Goal: Information Seeking & Learning: Learn about a topic

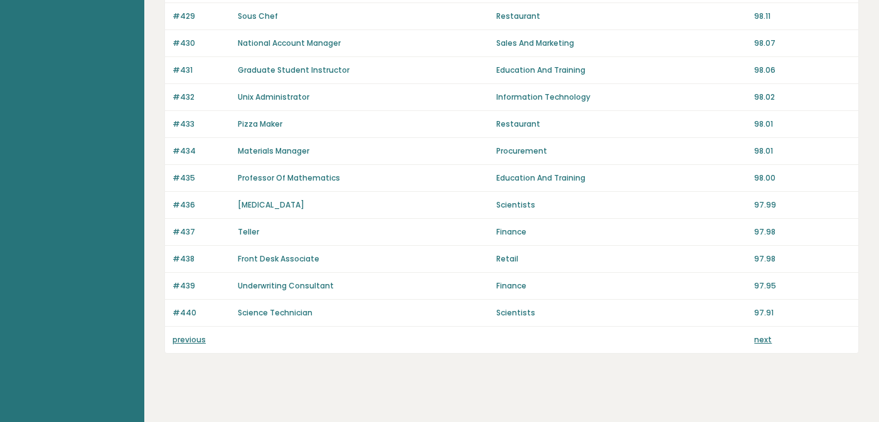
scroll to position [898, 0]
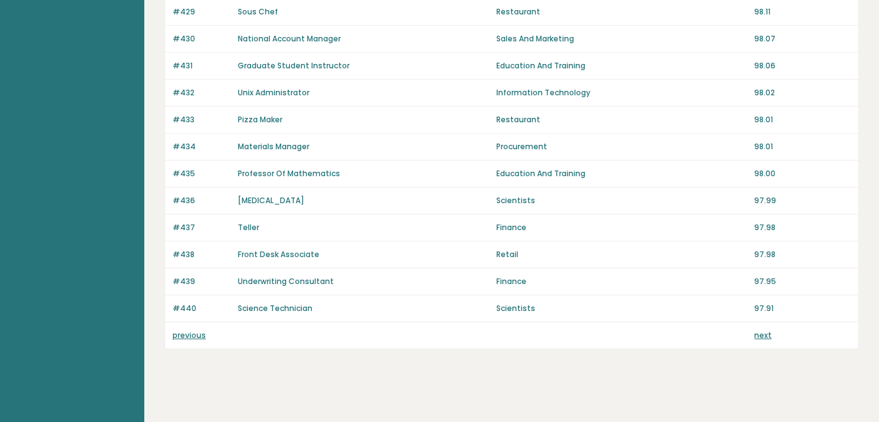
click at [183, 330] on link "previous" at bounding box center [188, 335] width 33 height 11
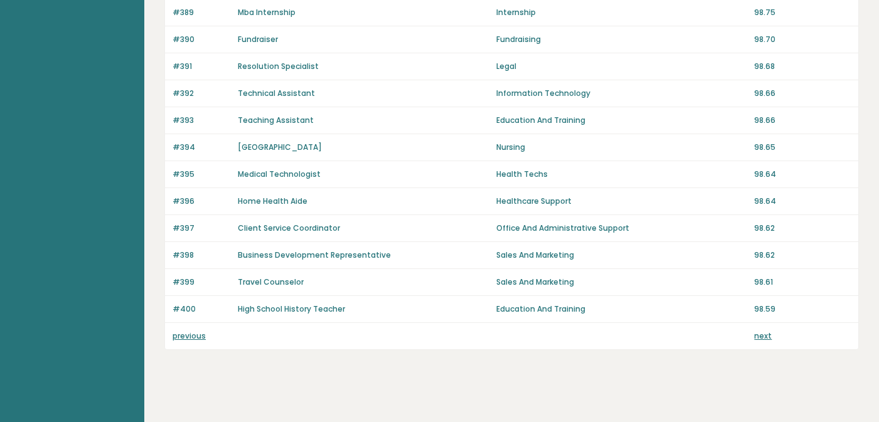
scroll to position [898, 0]
click at [191, 330] on link "previous" at bounding box center [188, 335] width 33 height 11
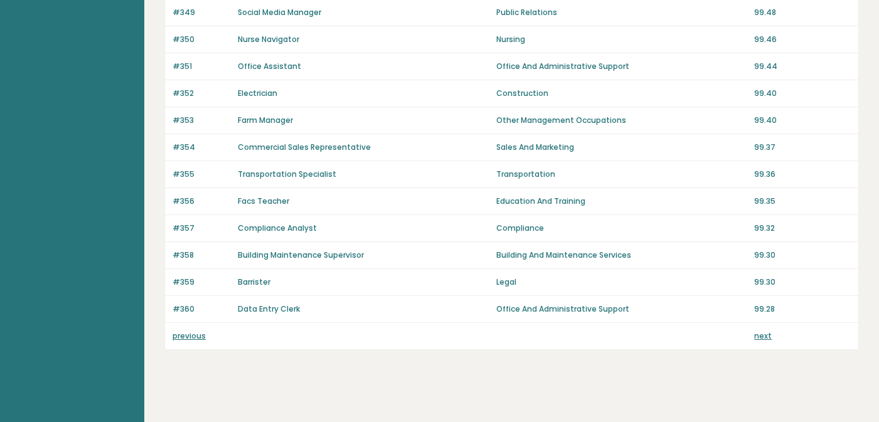
scroll to position [898, 0]
click at [187, 330] on link "previous" at bounding box center [188, 335] width 33 height 11
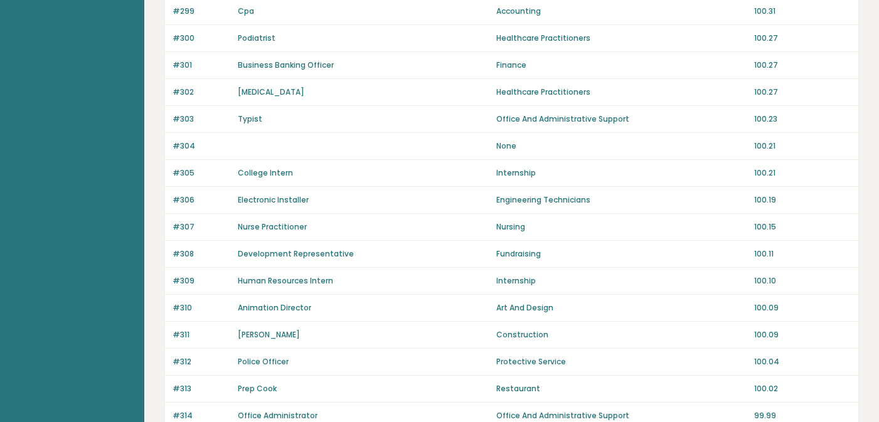
scroll to position [898, 0]
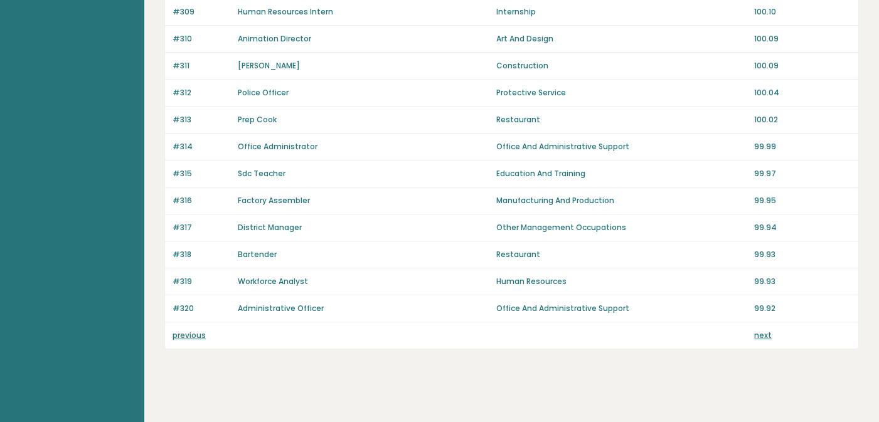
click at [194, 334] on div "previous next" at bounding box center [511, 335] width 693 height 26
click at [194, 330] on link "previous" at bounding box center [188, 335] width 33 height 11
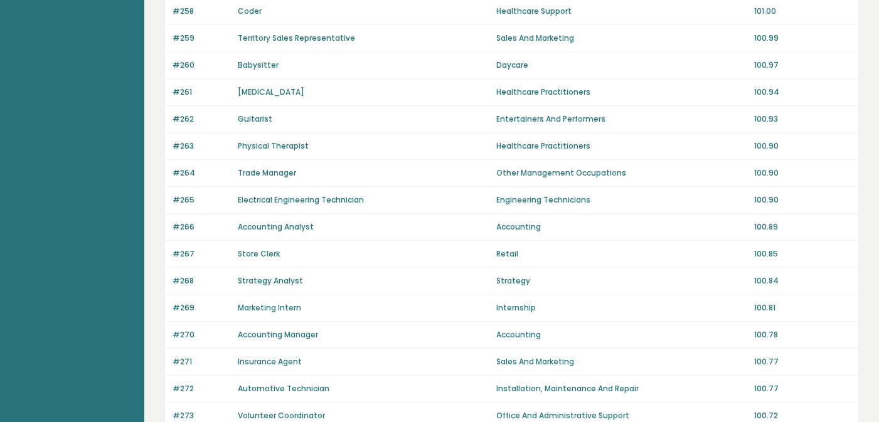
scroll to position [898, 0]
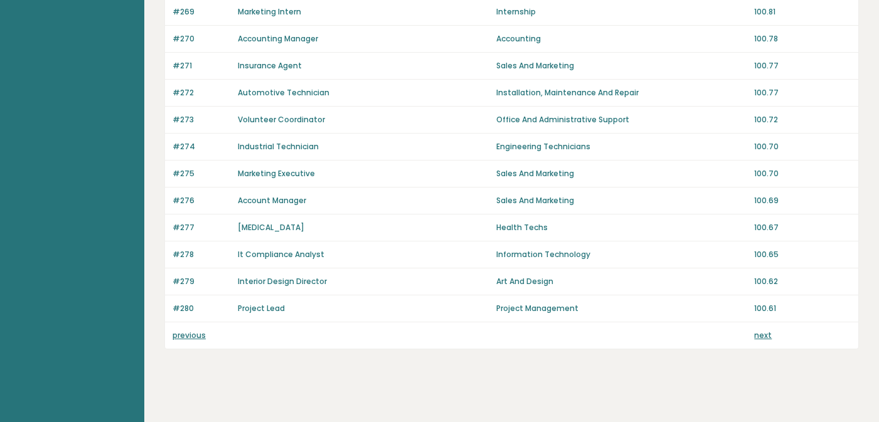
click at [196, 330] on link "previous" at bounding box center [188, 335] width 33 height 11
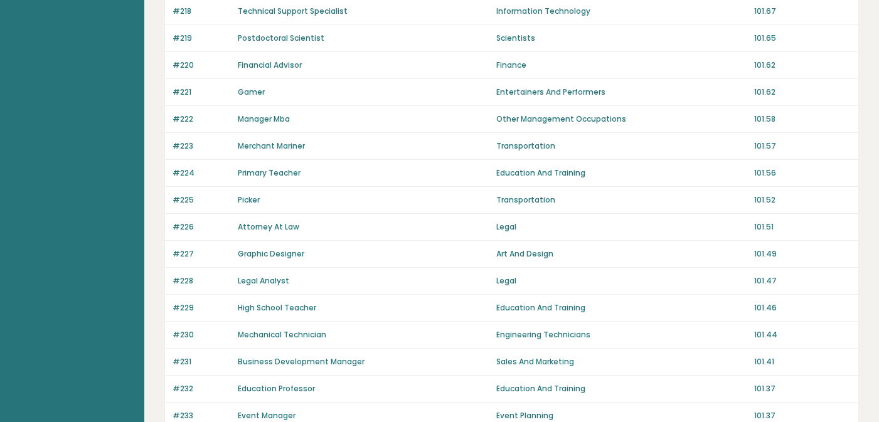
scroll to position [898, 0]
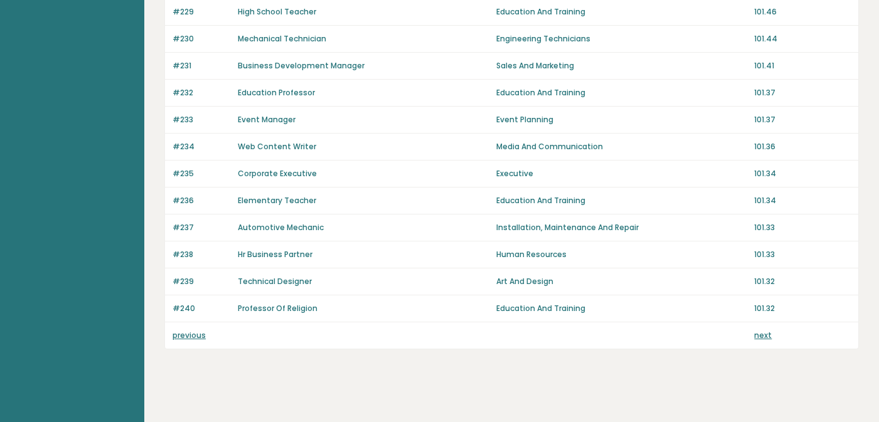
click at [196, 331] on link "previous" at bounding box center [188, 335] width 33 height 11
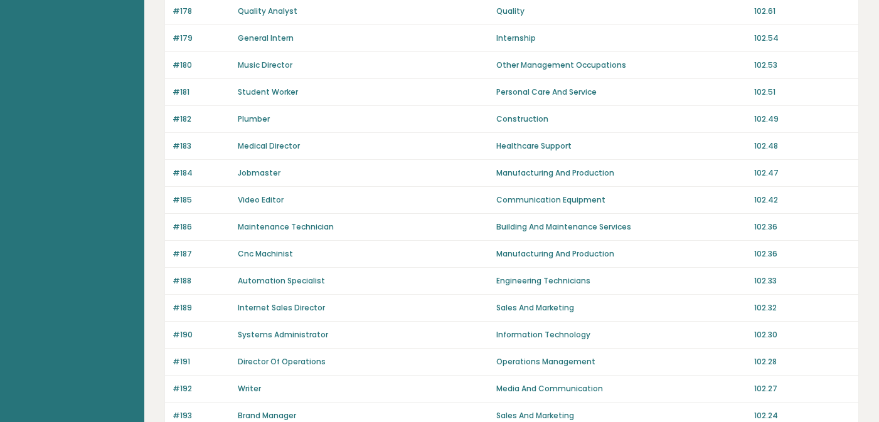
scroll to position [898, 0]
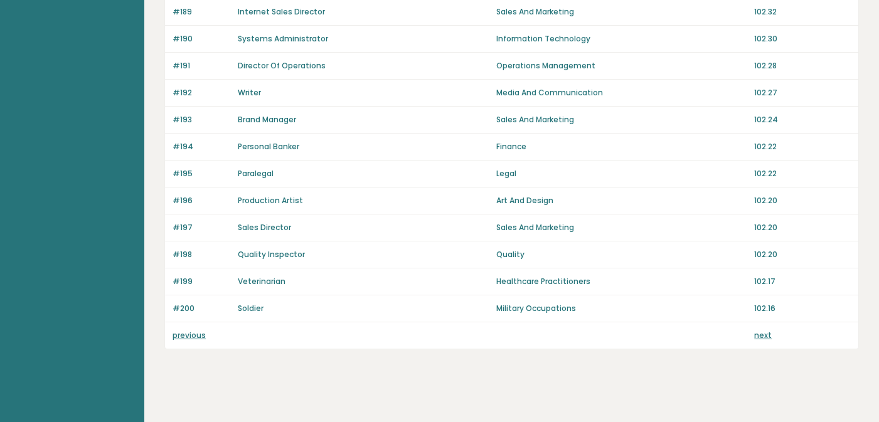
click at [194, 330] on link "previous" at bounding box center [188, 335] width 33 height 11
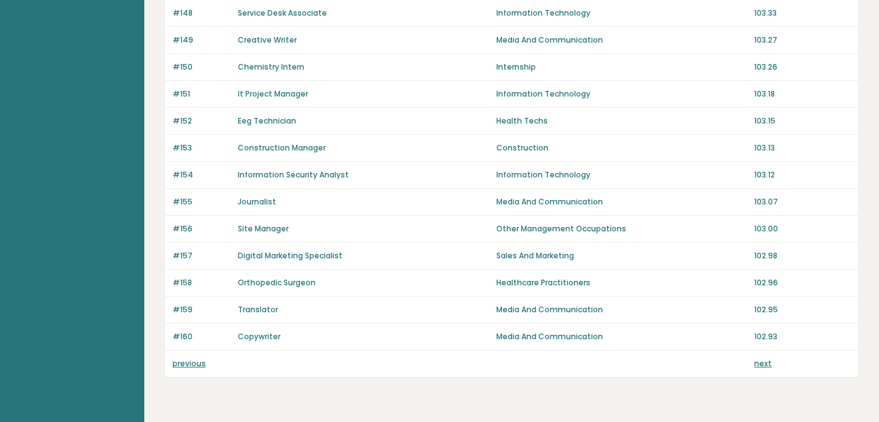
scroll to position [898, 0]
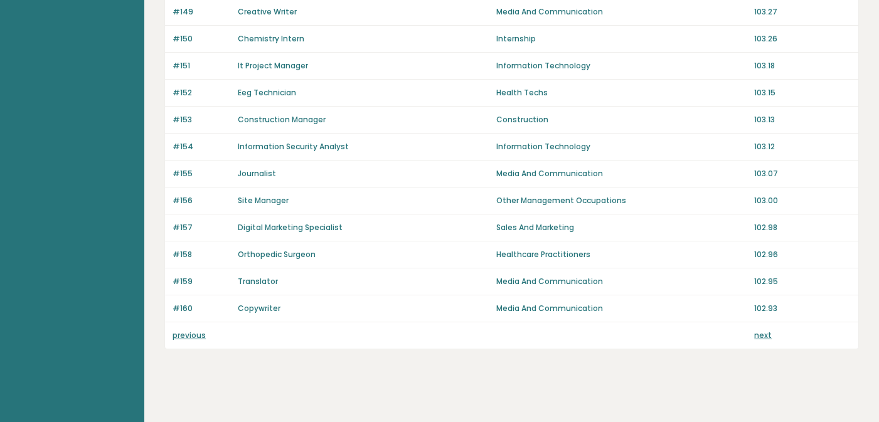
click at [194, 331] on link "previous" at bounding box center [188, 335] width 33 height 11
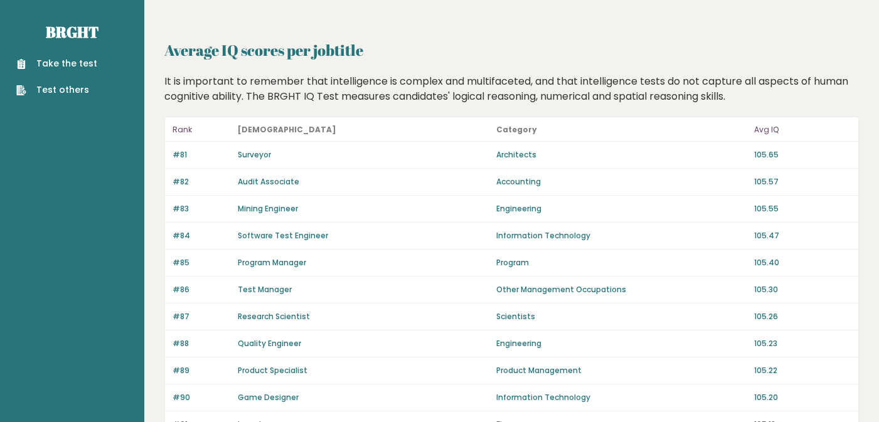
scroll to position [898, 0]
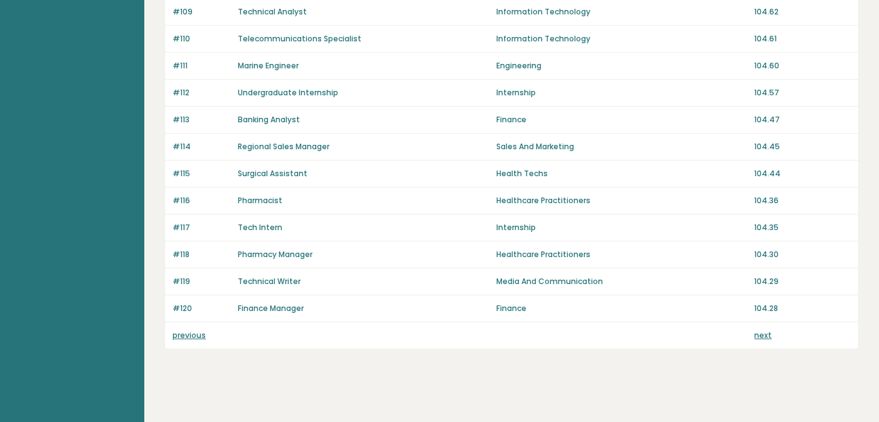
click at [193, 330] on link "previous" at bounding box center [188, 335] width 33 height 11
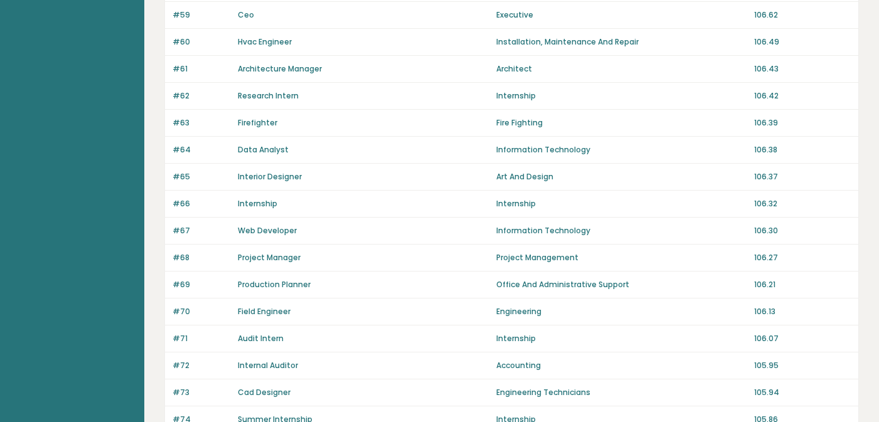
scroll to position [898, 0]
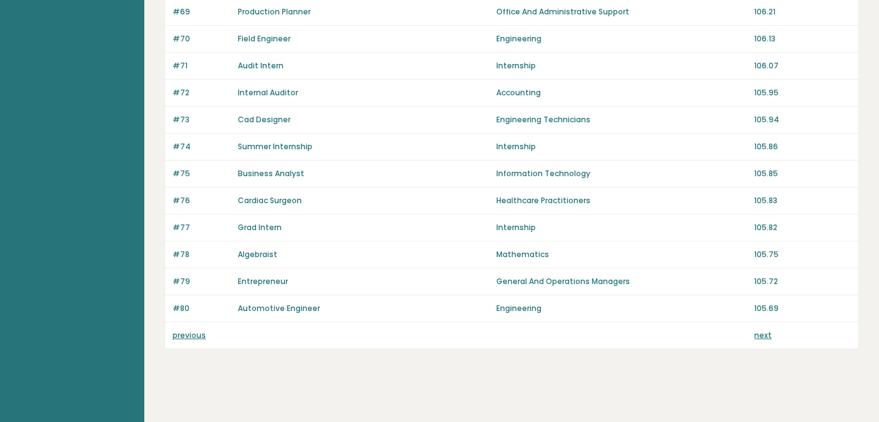
click at [197, 330] on link "previous" at bounding box center [188, 335] width 33 height 11
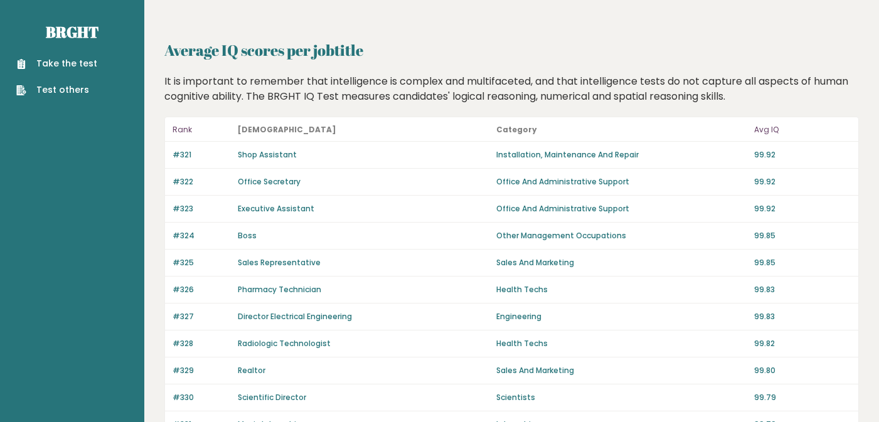
scroll to position [189, 0]
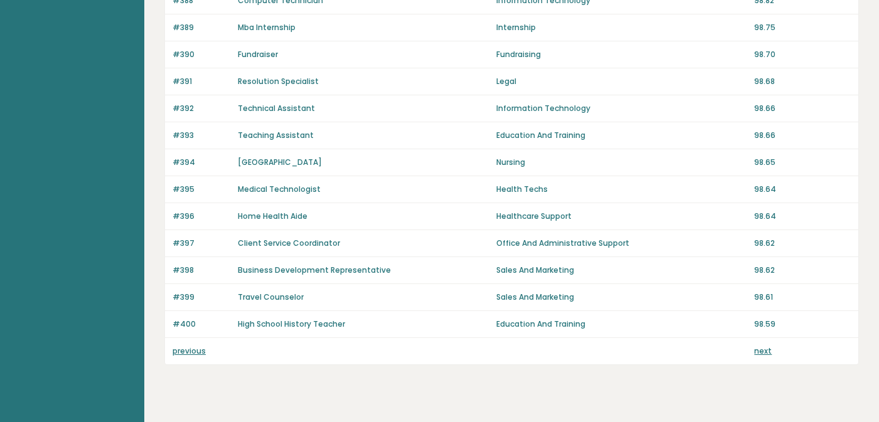
scroll to position [898, 0]
